Goal: Task Accomplishment & Management: Use online tool/utility

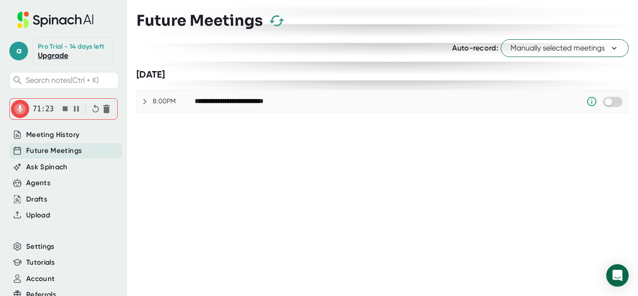
click at [65, 109] on icon "button" at bounding box center [65, 108] width 5 height 5
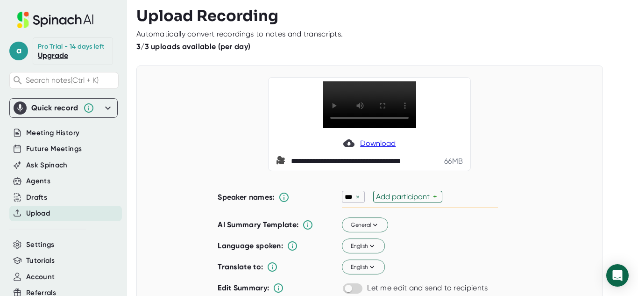
click at [357, 198] on div "×" at bounding box center [357, 196] width 8 height 9
click at [357, 196] on div "Add participant" at bounding box center [373, 196] width 57 height 9
type input "m"
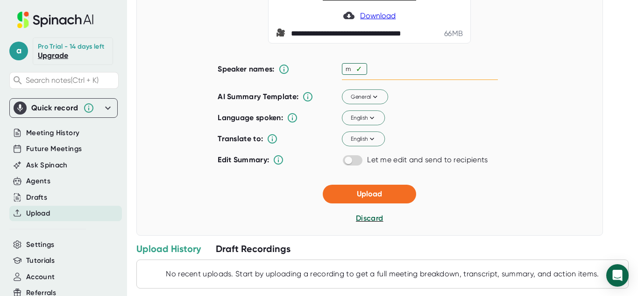
scroll to position [128, 0]
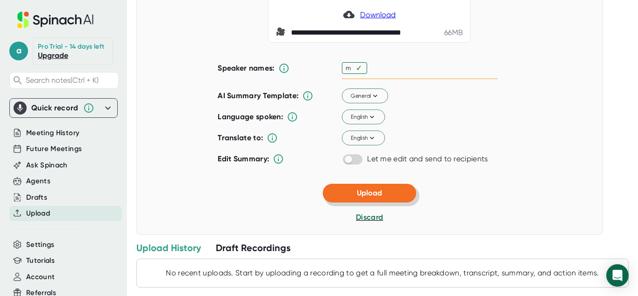
click at [399, 197] on button "Upload" at bounding box center [369, 193] width 93 height 19
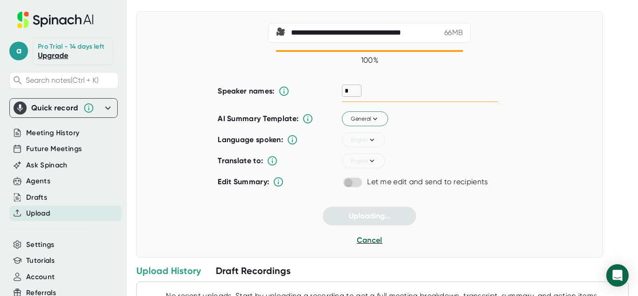
scroll to position [0, 0]
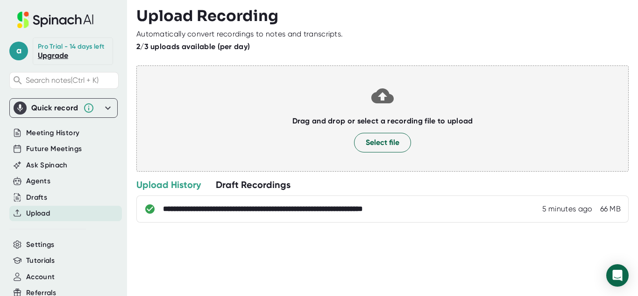
click at [385, 21] on h3 "Upload Recording" at bounding box center [382, 16] width 492 height 18
click at [84, 128] on div "Meeting History" at bounding box center [65, 132] width 113 height 15
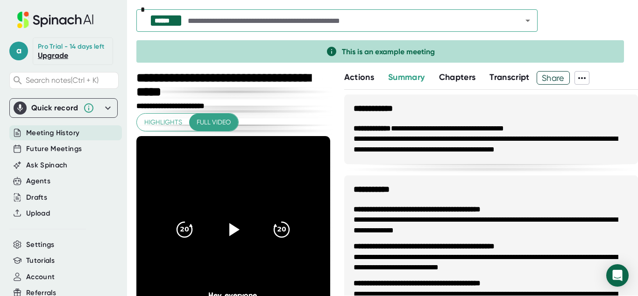
click at [246, 22] on input "text" at bounding box center [346, 20] width 321 height 13
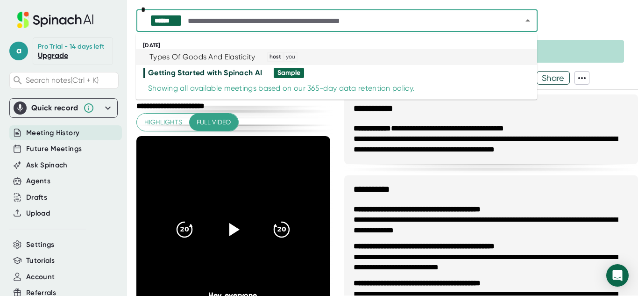
click at [230, 56] on div "Types Of Goods And Elasticity" at bounding box center [202, 56] width 106 height 9
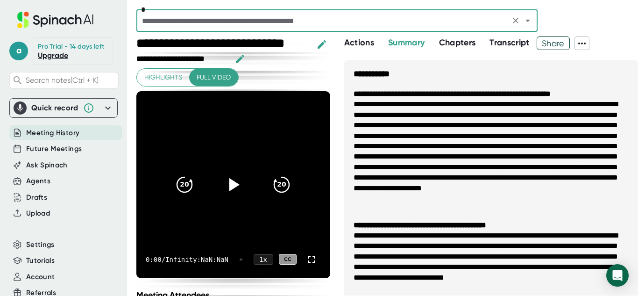
click at [515, 46] on span "Transcript" at bounding box center [509, 42] width 40 height 10
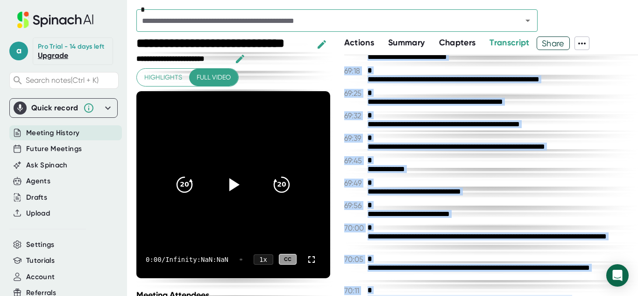
scroll to position [15190, 0]
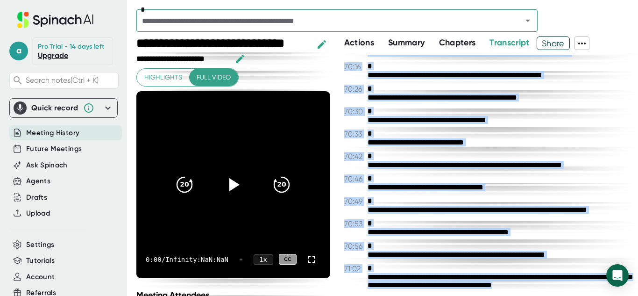
drag, startPoint x: 367, startPoint y: 70, endPoint x: 608, endPoint y: 288, distance: 325.3
click at [608, 288] on div "**********" at bounding box center [491, 175] width 294 height 240
copy div "**********"
